Goal: Task Accomplishment & Management: Manage account settings

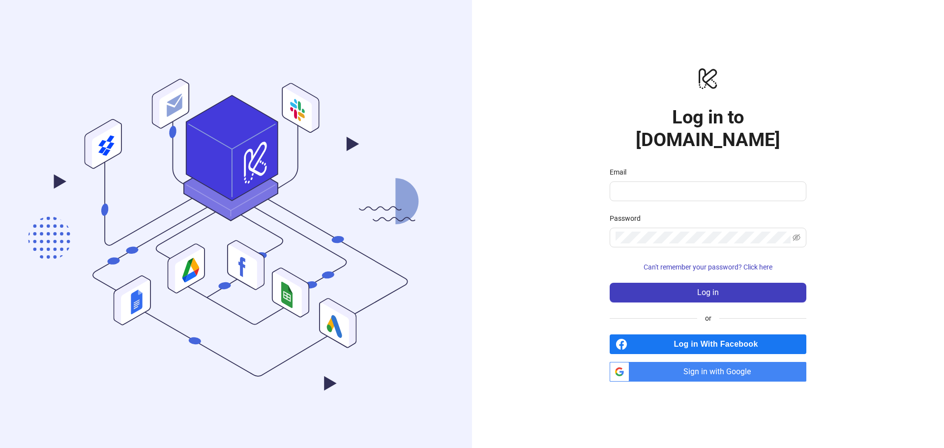
click at [724, 365] on span "Sign in with Google" at bounding box center [719, 372] width 173 height 20
click at [685, 362] on span "Sign in with Google" at bounding box center [719, 372] width 173 height 20
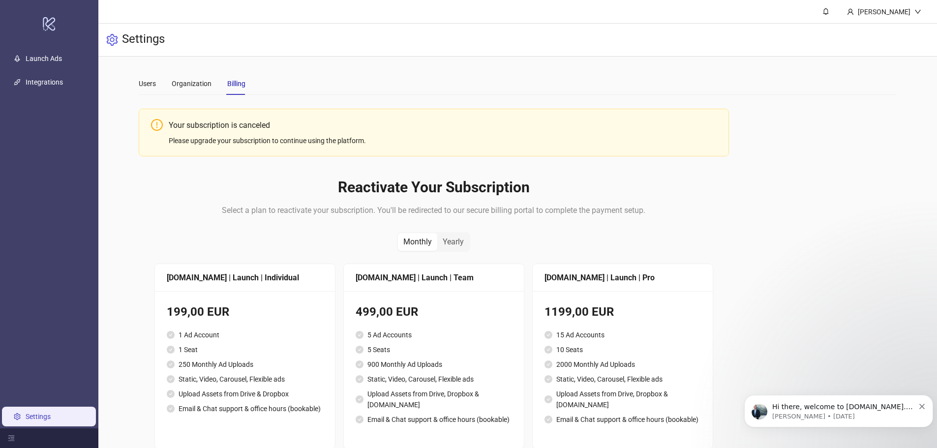
click at [875, 409] on p "Hi there, welcome to [DOMAIN_NAME]. I'll reach out via e-mail separately, but j…" at bounding box center [843, 407] width 142 height 10
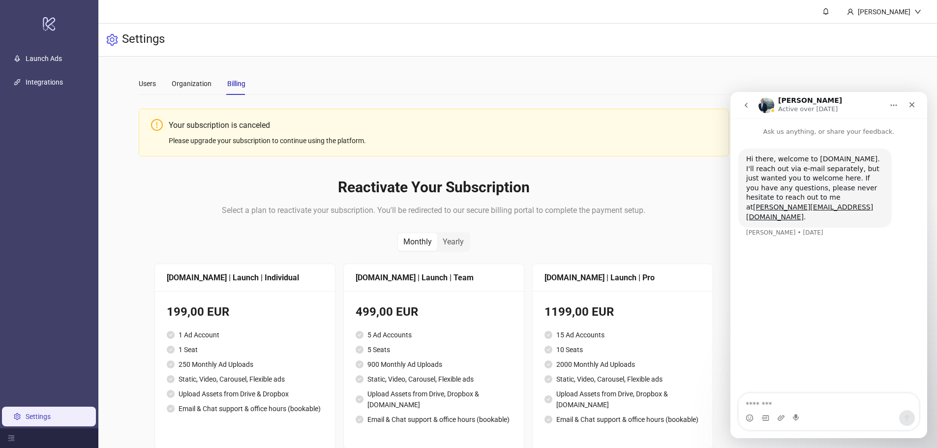
click at [839, 197] on div "Hi there, welcome to [DOMAIN_NAME]. I'll reach out via e-mail separately, but j…" at bounding box center [815, 187] width 138 height 67
click at [428, 84] on div "Users Organization Billing" at bounding box center [518, 83] width 758 height 23
click at [192, 88] on div "Organization" at bounding box center [192, 83] width 40 height 11
click at [144, 81] on div "Users" at bounding box center [147, 83] width 17 height 11
click at [62, 60] on link "Launch Ads" at bounding box center [44, 59] width 36 height 8
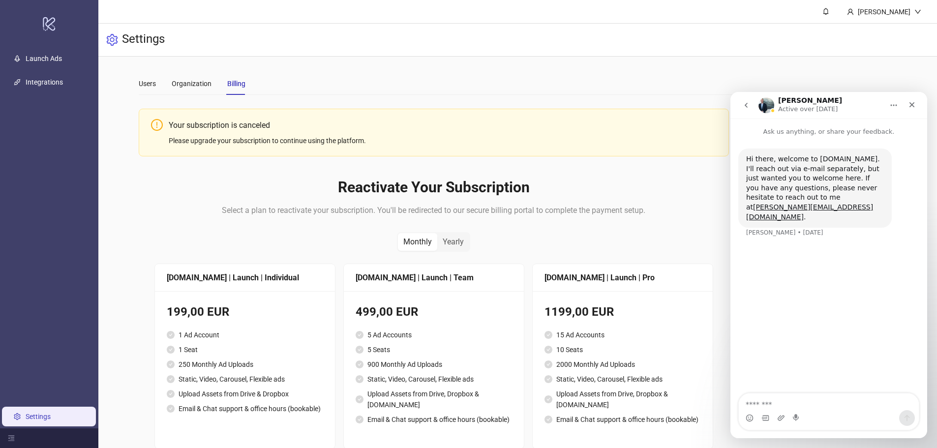
click at [48, 86] on link "Integrations" at bounding box center [44, 82] width 37 height 8
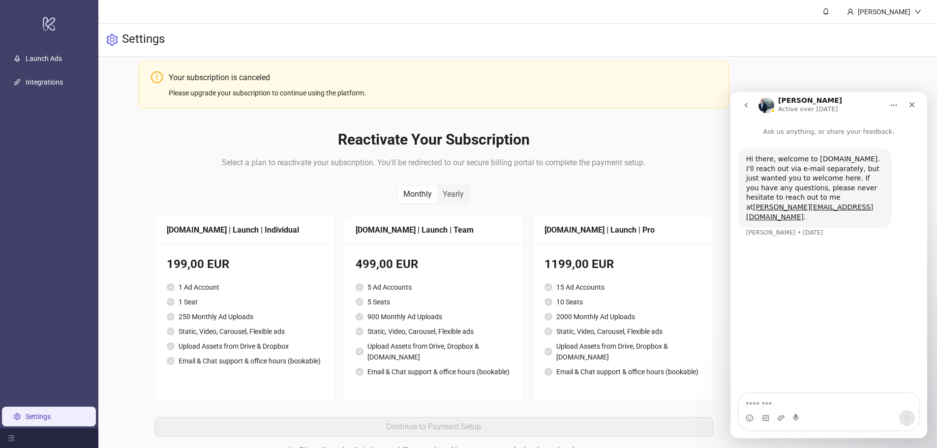
scroll to position [87, 0]
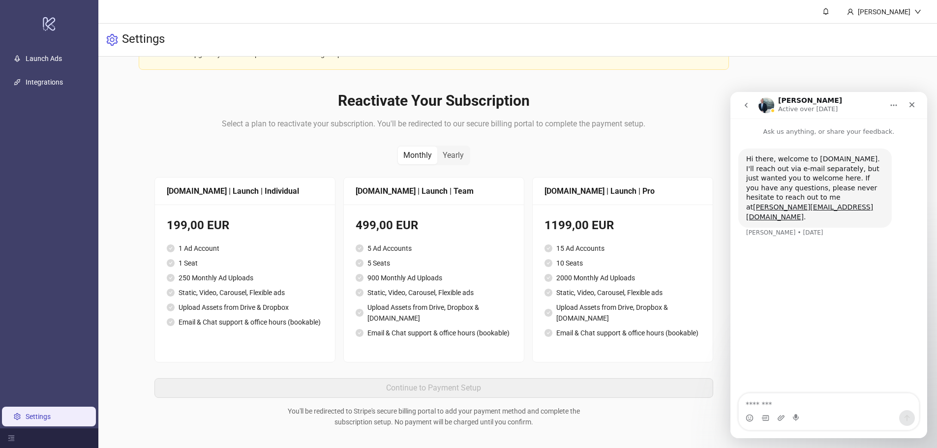
click at [31, 437] on div at bounding box center [49, 438] width 98 height 20
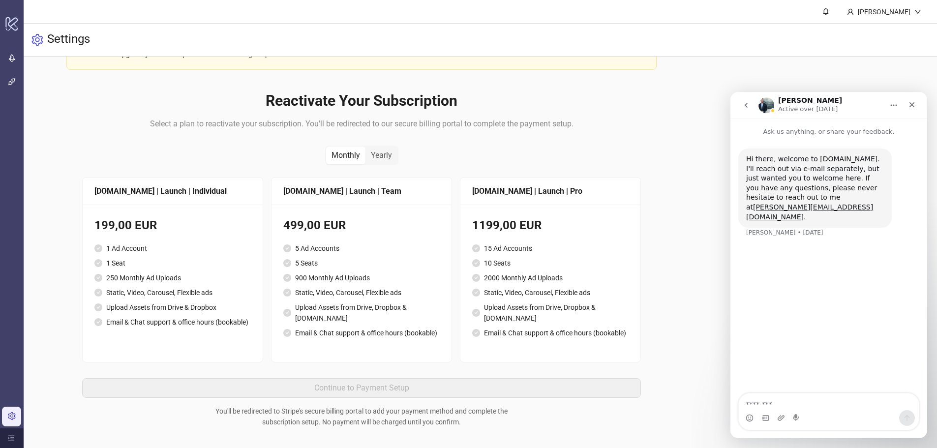
click at [17, 438] on div at bounding box center [12, 438] width 24 height 20
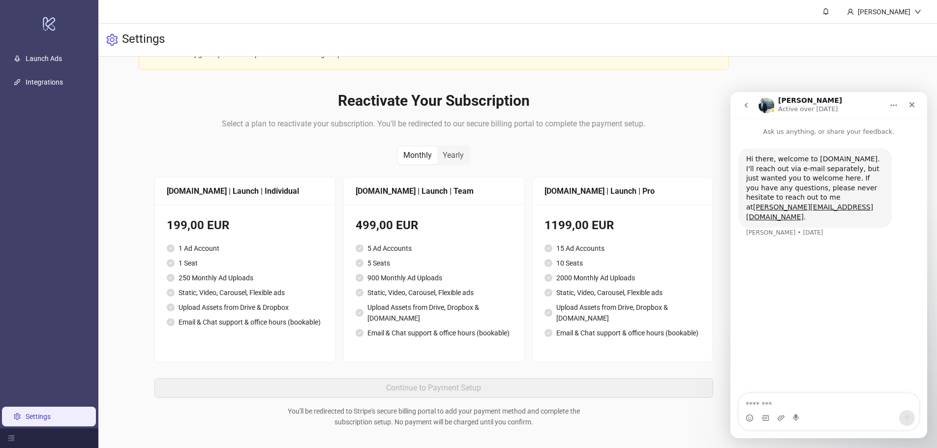
click at [26, 419] on link "Settings" at bounding box center [38, 417] width 25 height 8
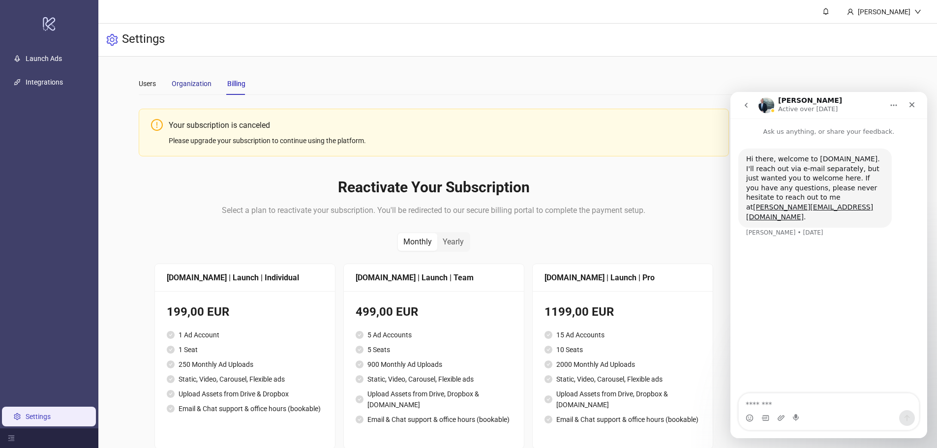
click at [176, 85] on div "Organization" at bounding box center [192, 83] width 40 height 11
click at [147, 84] on div "Users" at bounding box center [147, 83] width 17 height 11
